Goal: Transaction & Acquisition: Obtain resource

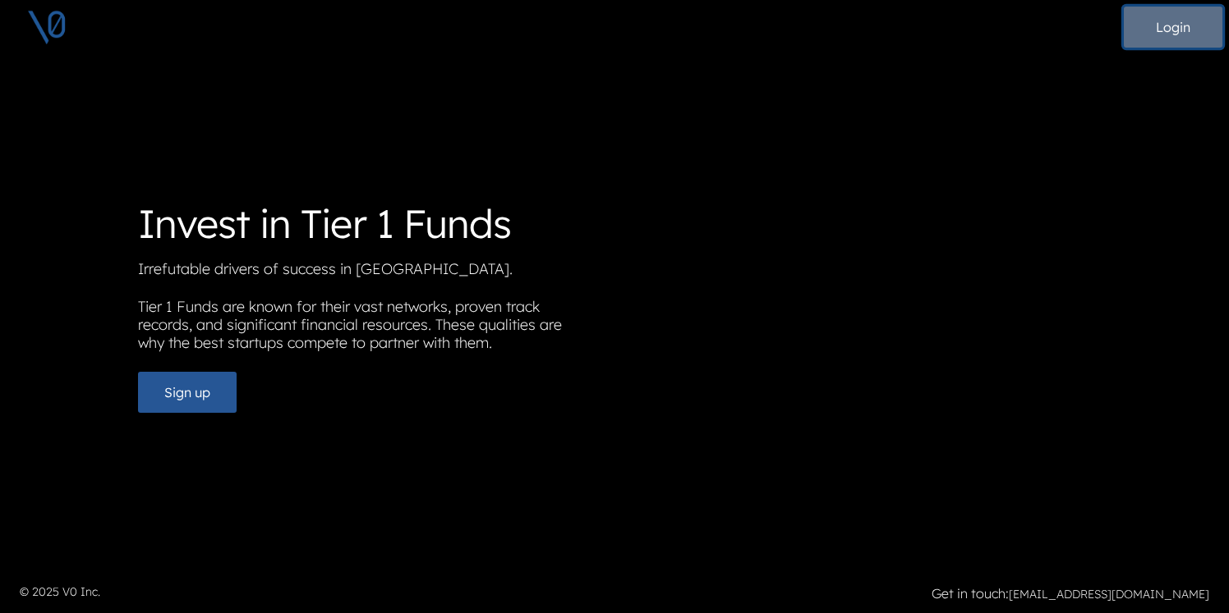
click at [1195, 26] on button "Login" at bounding box center [1172, 27] width 99 height 41
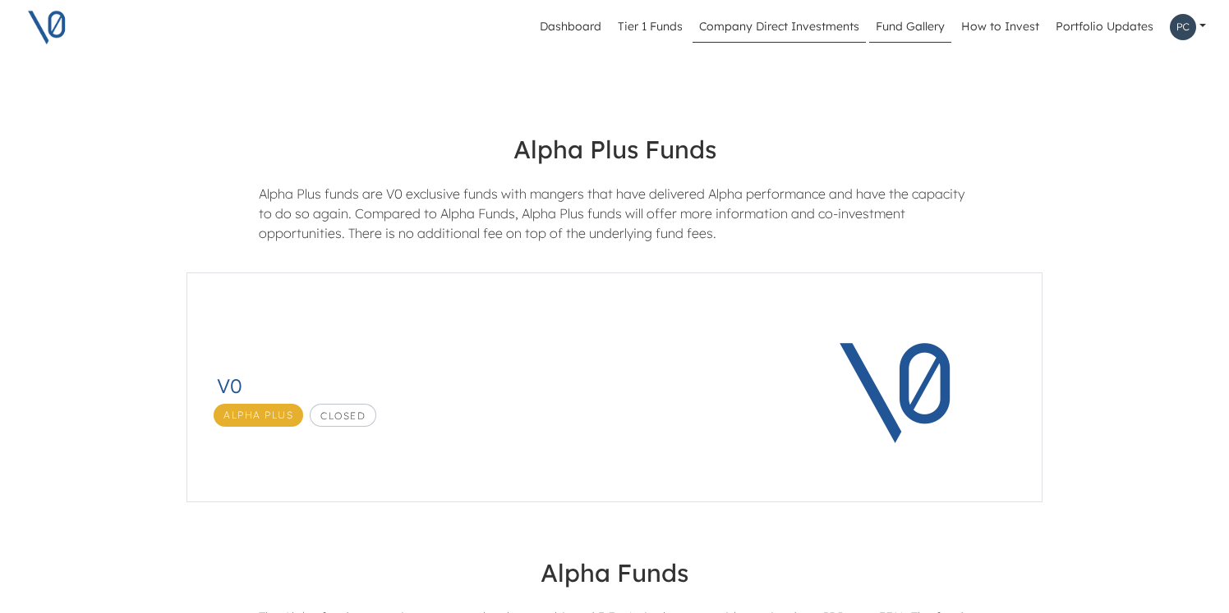
click at [790, 25] on link "Company Direct Investments" at bounding box center [778, 26] width 173 height 31
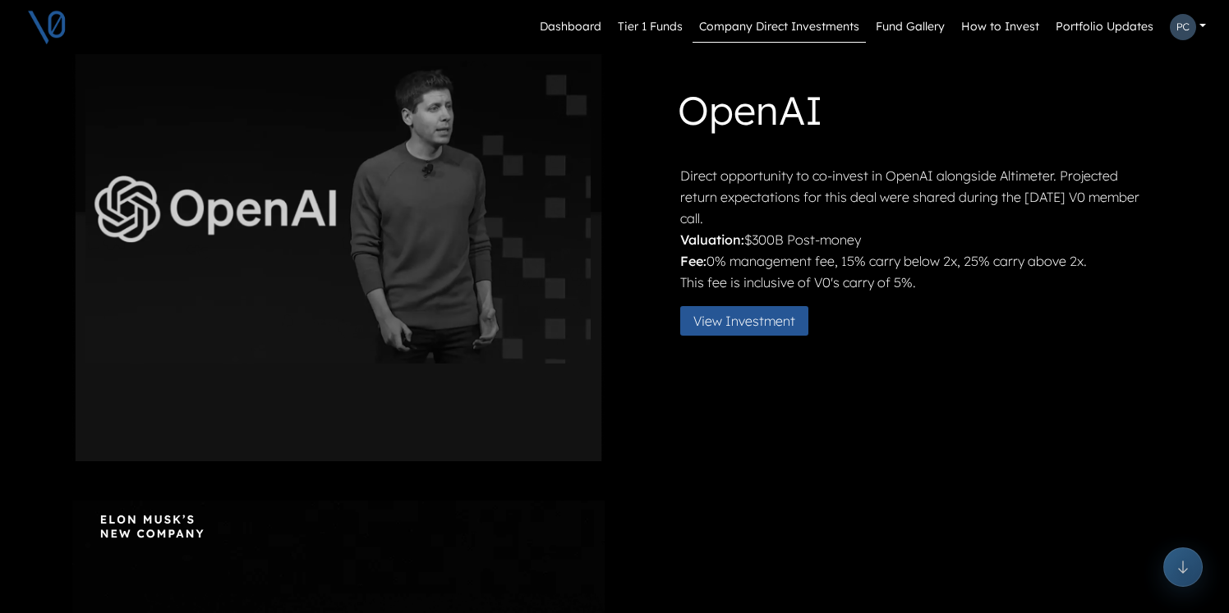
scroll to position [655, 0]
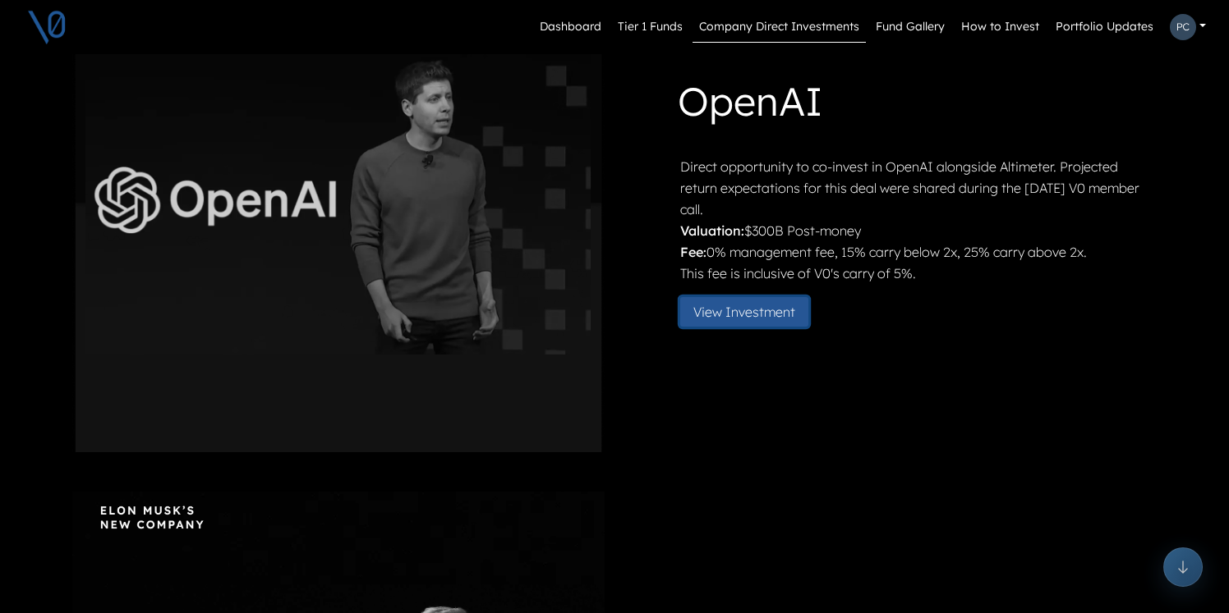
click at [747, 309] on button "View Investment" at bounding box center [744, 312] width 128 height 30
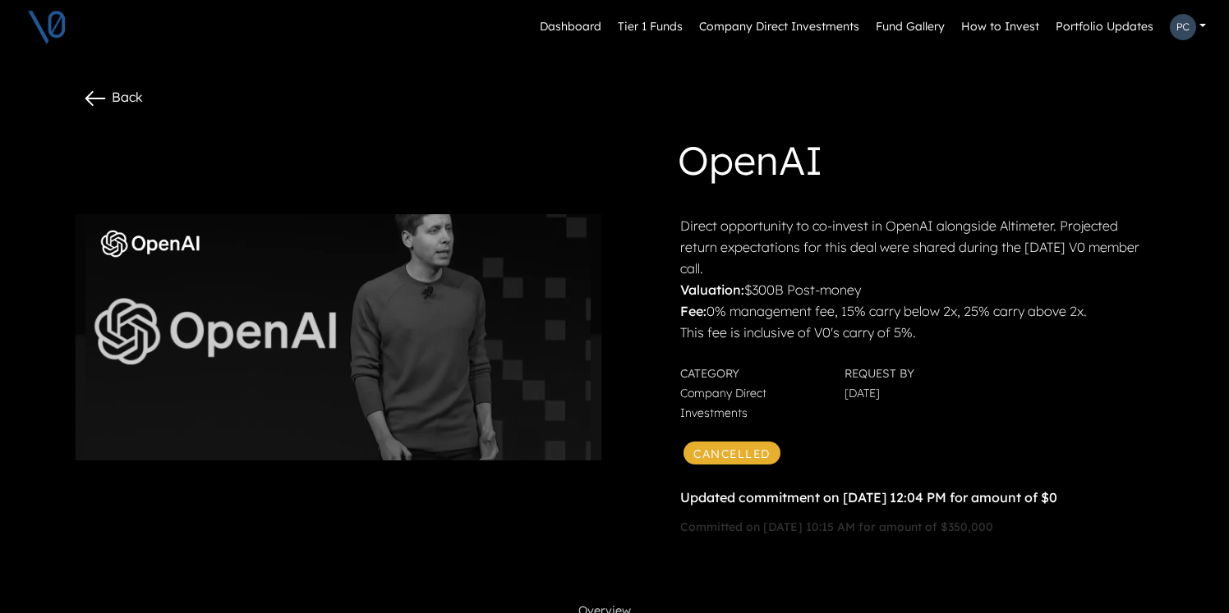
click at [1203, 20] on link at bounding box center [1187, 26] width 49 height 39
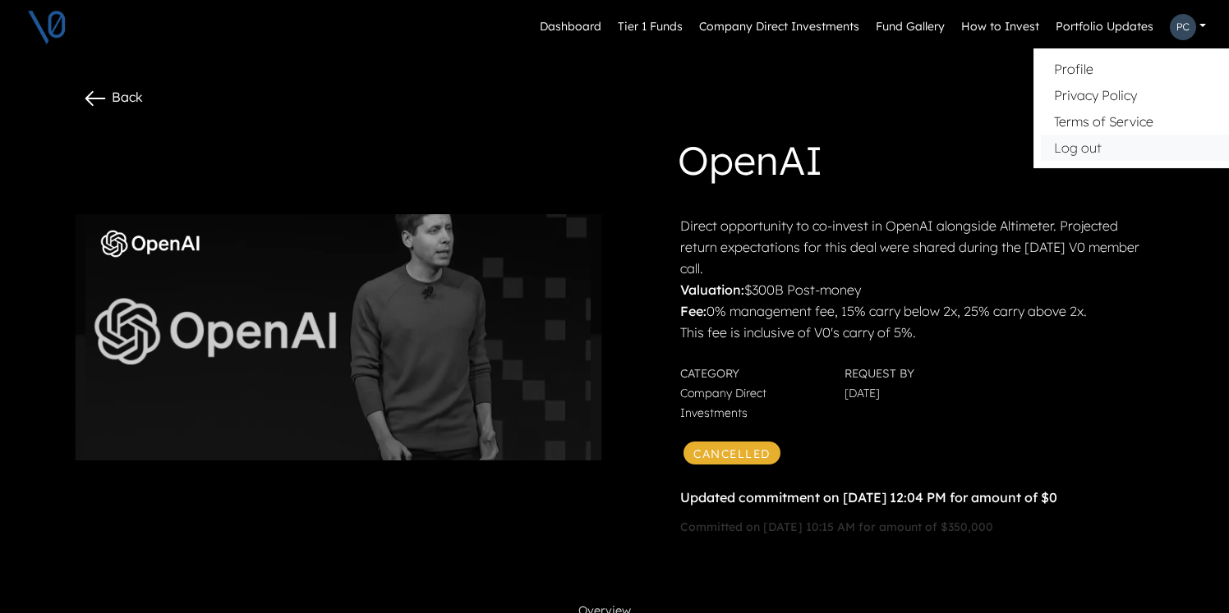
click at [1091, 145] on button "Log out" at bounding box center [1157, 148] width 232 height 26
